Goal: Task Accomplishment & Management: Use online tool/utility

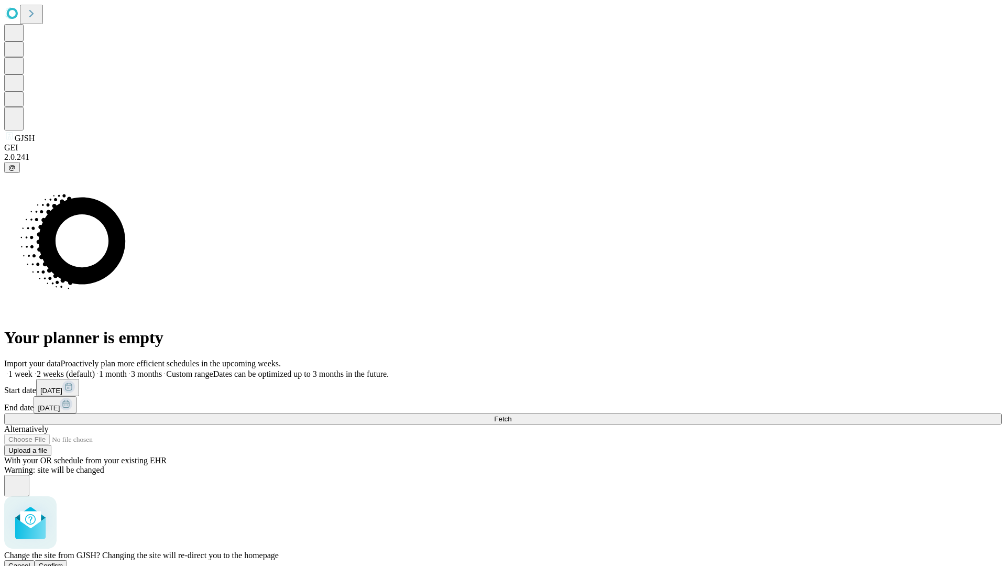
click at [63, 562] on span "Confirm" at bounding box center [51, 566] width 25 height 8
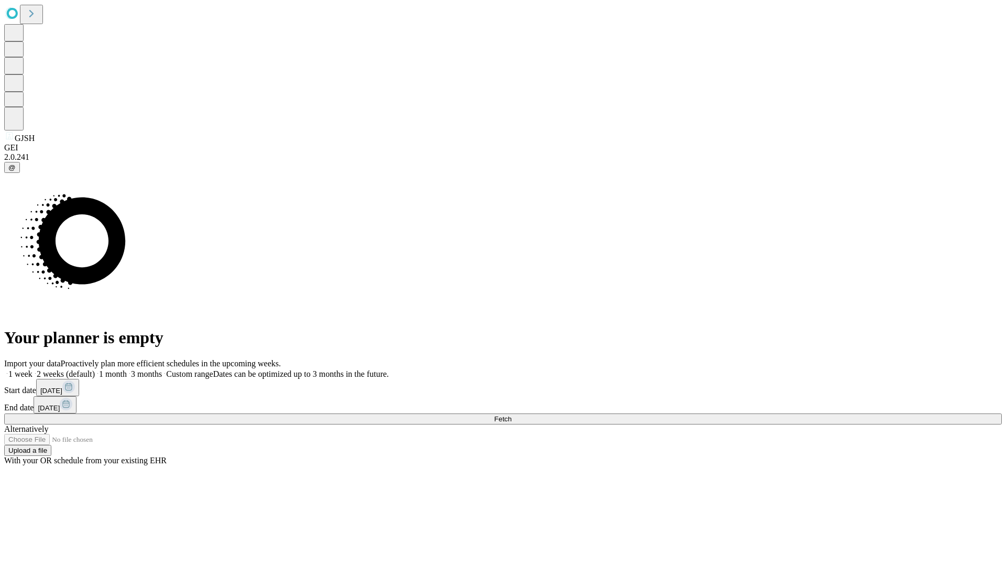
click at [32, 369] on label "1 week" at bounding box center [18, 373] width 28 height 9
click at [511, 415] on span "Fetch" at bounding box center [502, 419] width 17 height 8
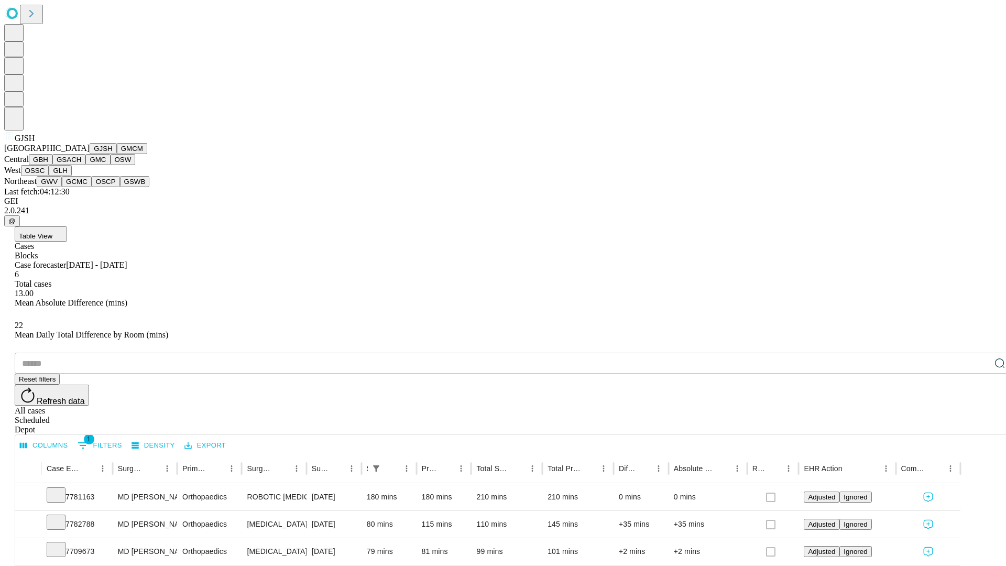
click at [117, 154] on button "GMCM" at bounding box center [132, 148] width 30 height 11
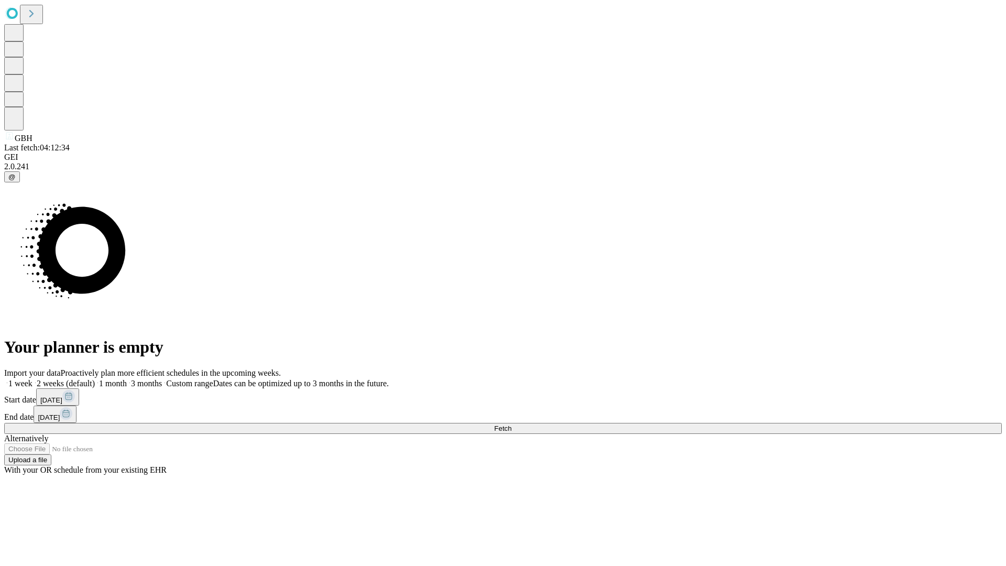
click at [32, 379] on label "1 week" at bounding box center [18, 383] width 28 height 9
click at [511, 424] on span "Fetch" at bounding box center [502, 428] width 17 height 8
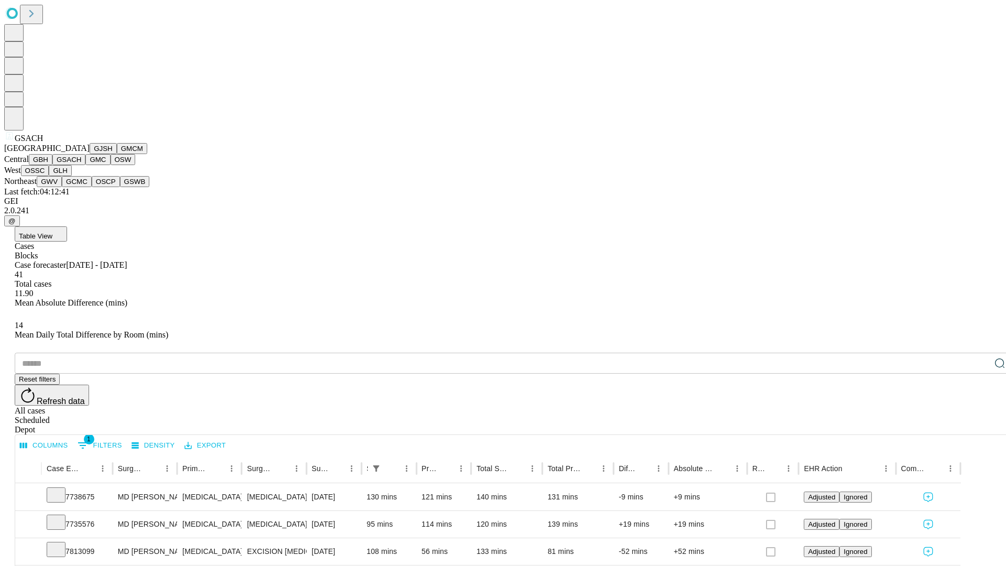
click at [85, 165] on button "GMC" at bounding box center [97, 159] width 25 height 11
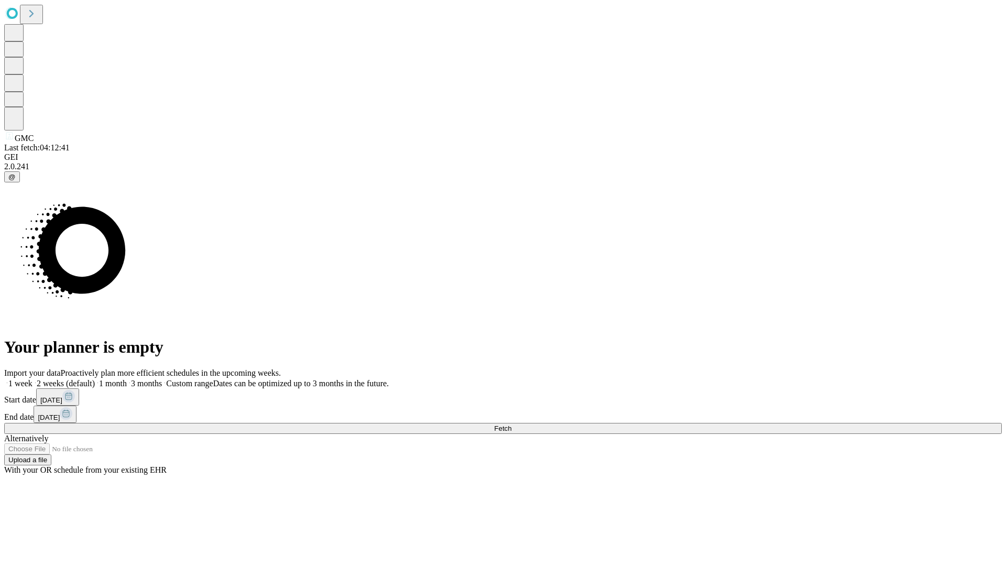
click at [32, 379] on label "1 week" at bounding box center [18, 383] width 28 height 9
click at [511, 424] on span "Fetch" at bounding box center [502, 428] width 17 height 8
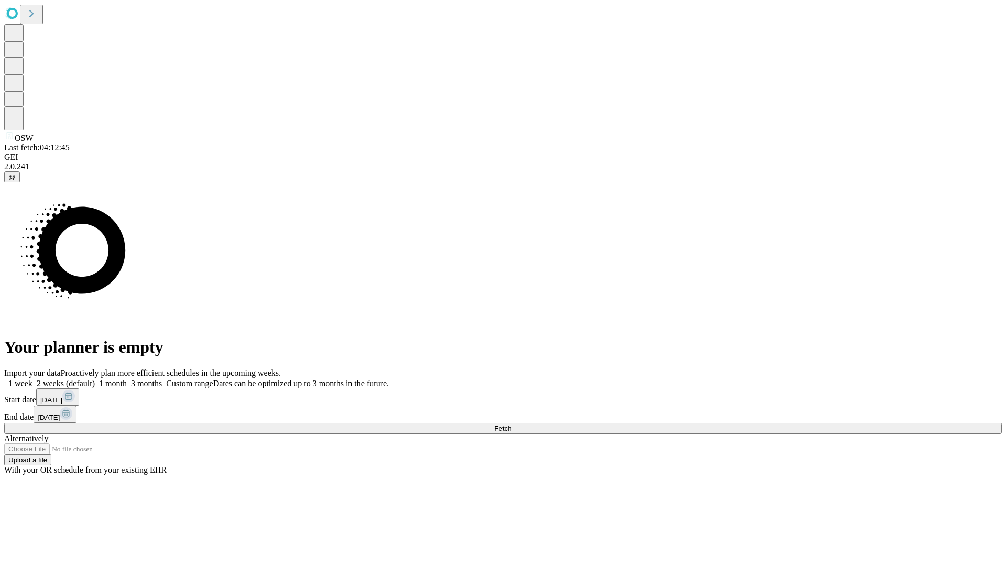
click at [511, 424] on span "Fetch" at bounding box center [502, 428] width 17 height 8
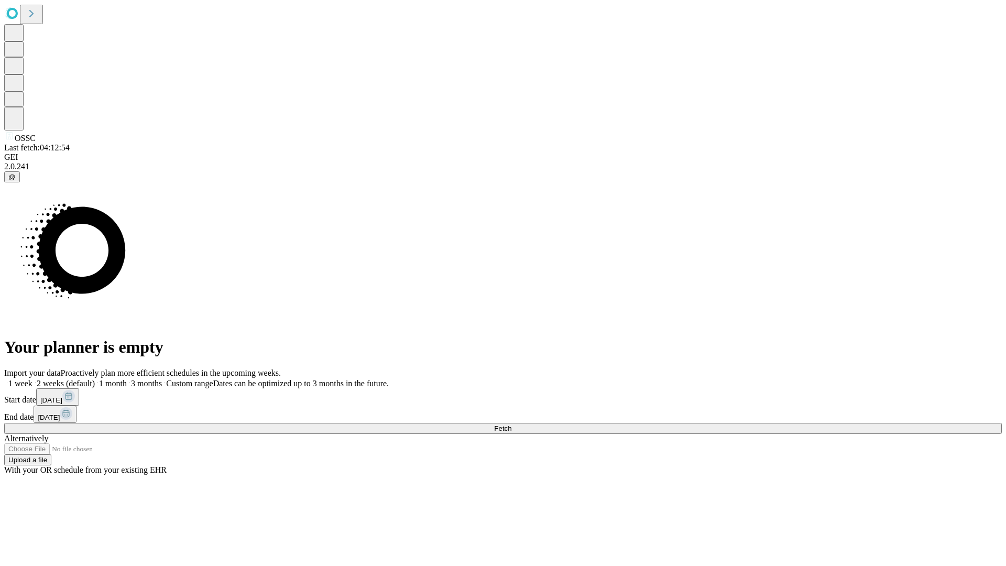
click at [32, 379] on label "1 week" at bounding box center [18, 383] width 28 height 9
click at [511, 424] on span "Fetch" at bounding box center [502, 428] width 17 height 8
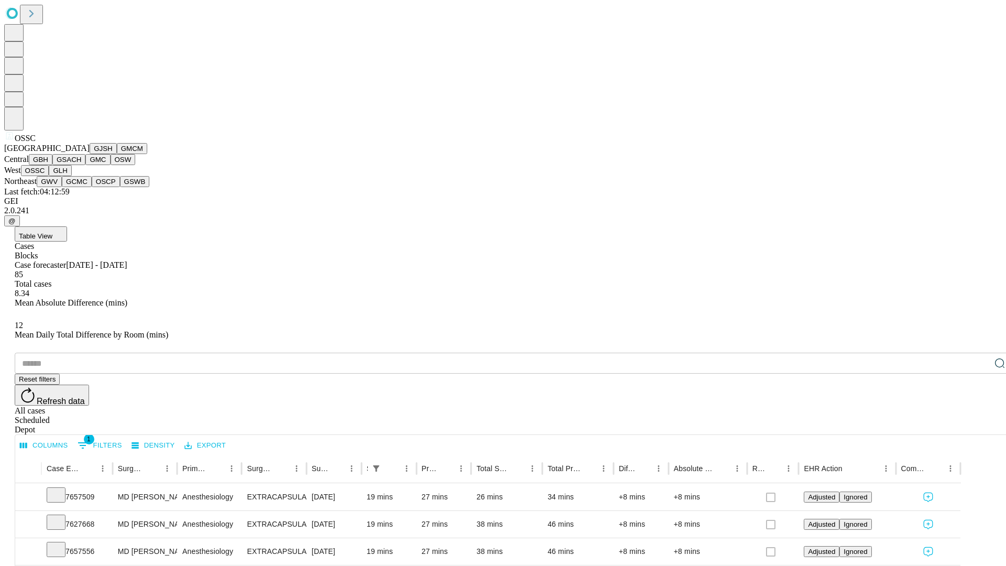
click at [71, 176] on button "GLH" at bounding box center [60, 170] width 23 height 11
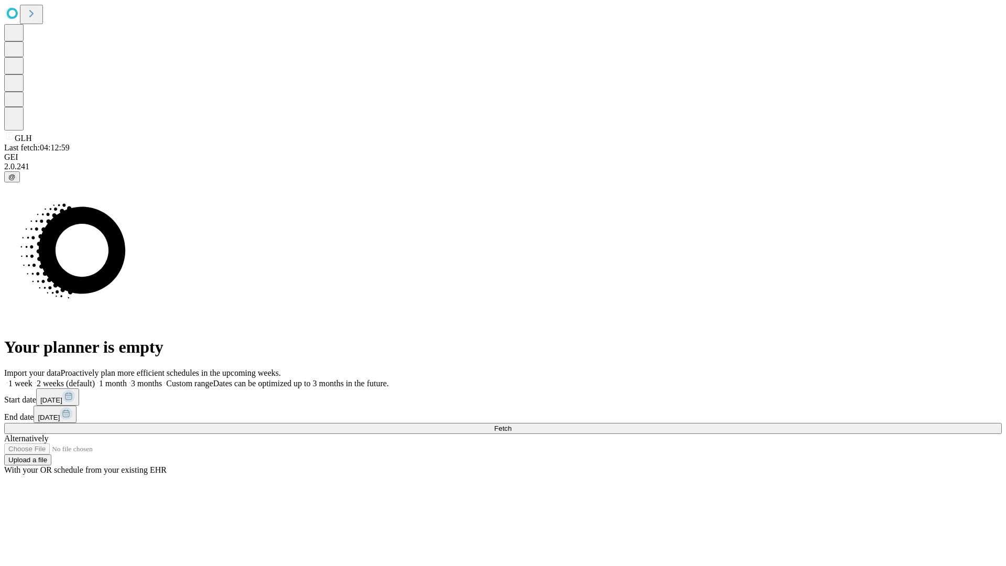
click at [32, 379] on label "1 week" at bounding box center [18, 383] width 28 height 9
click at [511, 424] on span "Fetch" at bounding box center [502, 428] width 17 height 8
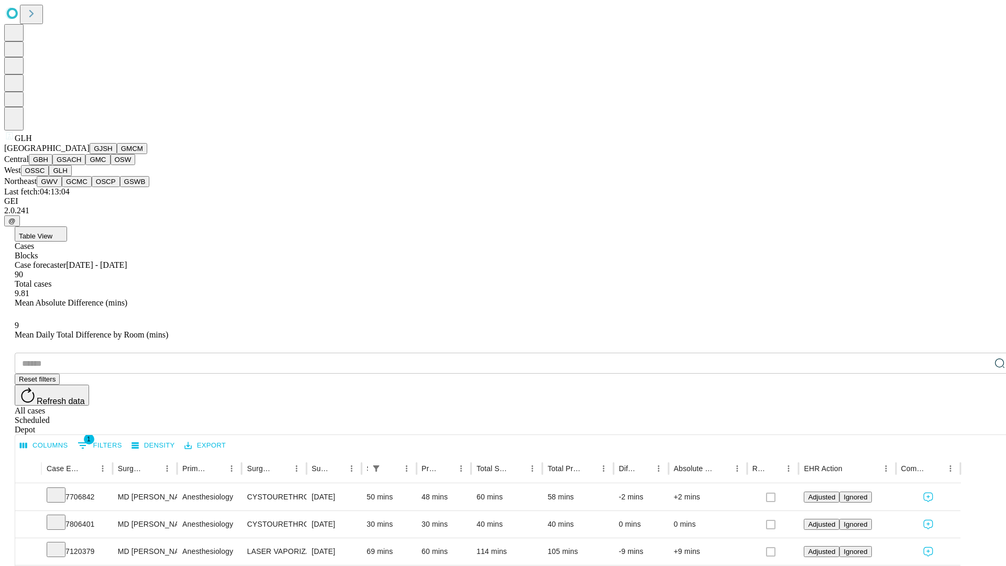
click at [62, 187] on button "GWV" at bounding box center [49, 181] width 25 height 11
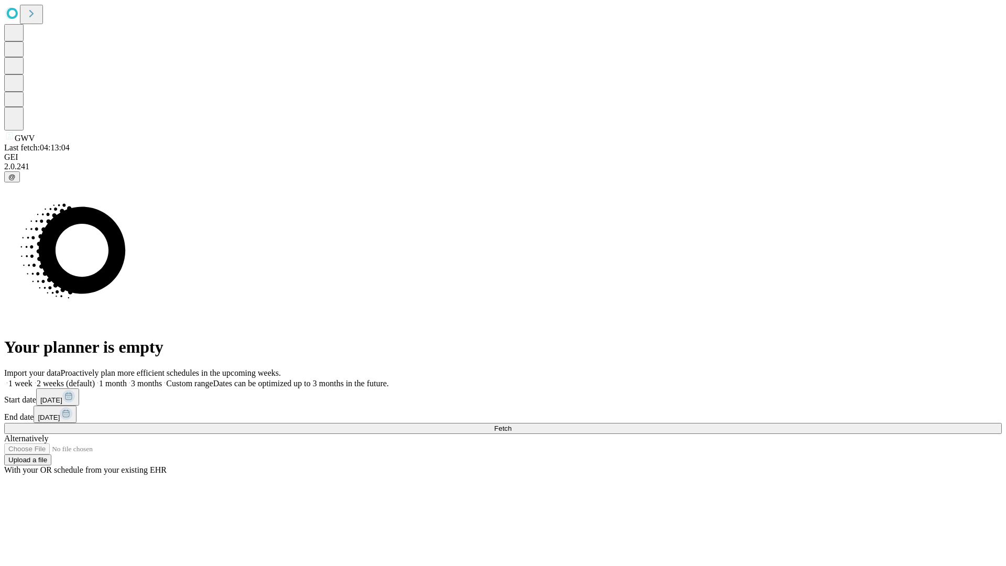
click at [32, 379] on label "1 week" at bounding box center [18, 383] width 28 height 9
click at [511, 424] on span "Fetch" at bounding box center [502, 428] width 17 height 8
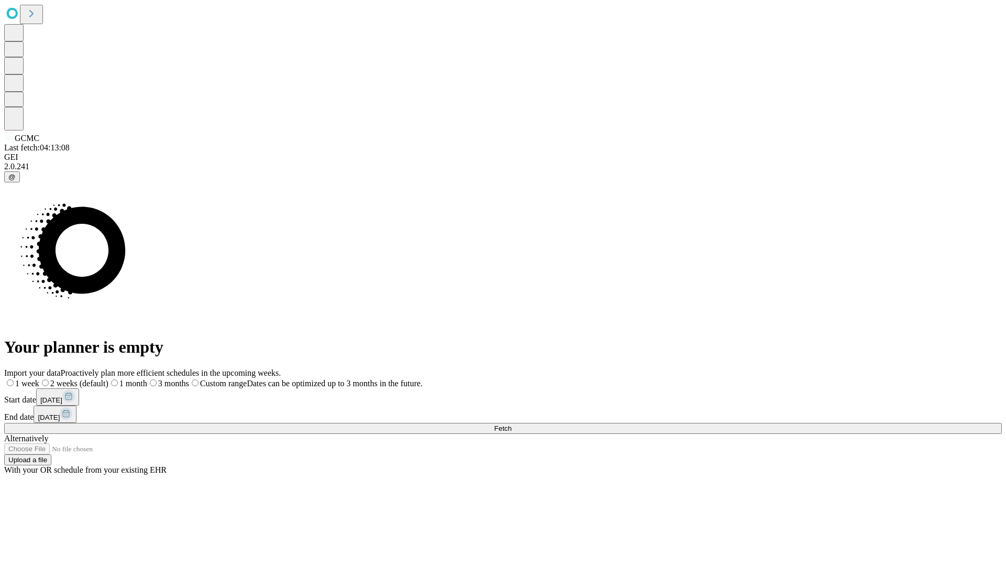
click at [511, 424] on span "Fetch" at bounding box center [502, 428] width 17 height 8
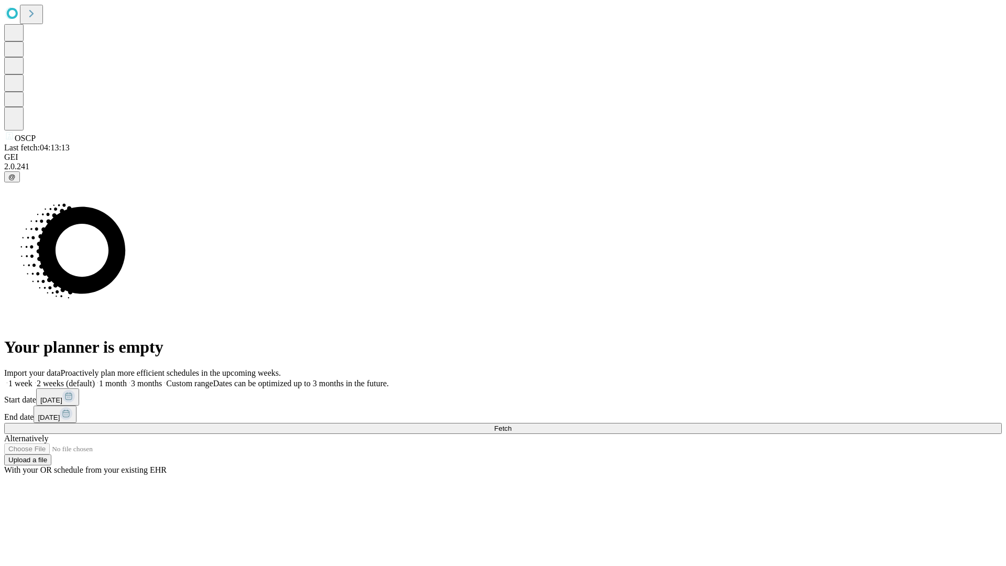
click at [32, 379] on label "1 week" at bounding box center [18, 383] width 28 height 9
click at [511, 424] on span "Fetch" at bounding box center [502, 428] width 17 height 8
